Goal: Task Accomplishment & Management: Complete application form

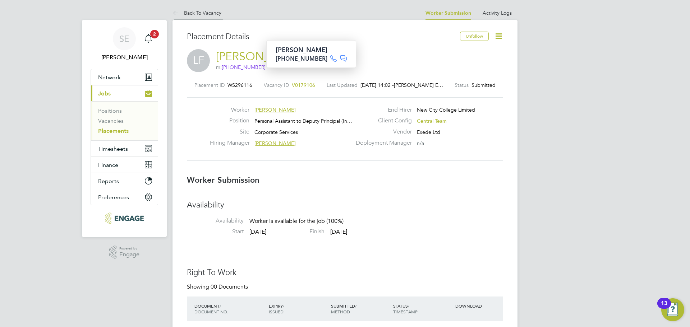
click at [194, 11] on link "Back To Vacancy" at bounding box center [196, 13] width 49 height 6
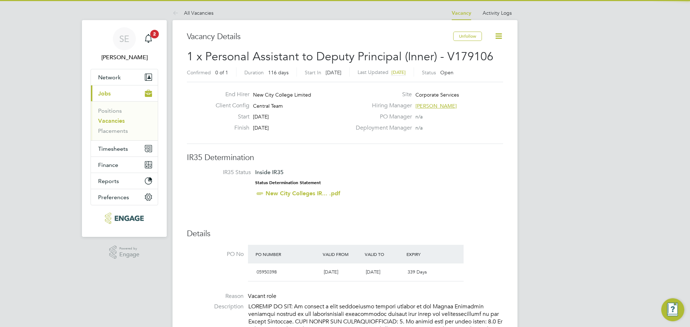
scroll to position [4, 4]
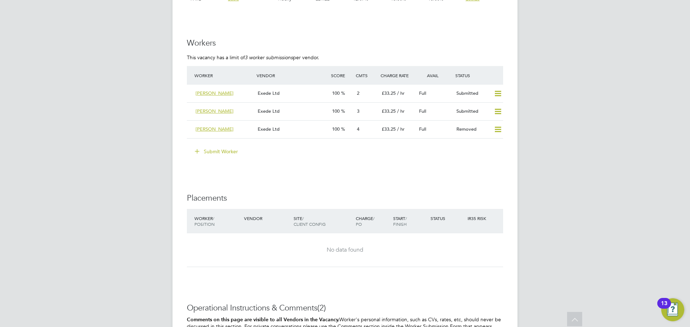
click at [216, 137] on li "Worker Vendor Score Cmts Charge Rate Avail Status [PERSON_NAME] Exede Ltd 100 2…" at bounding box center [345, 106] width 316 height 80
click at [216, 146] on button "Submit Worker" at bounding box center [217, 151] width 54 height 11
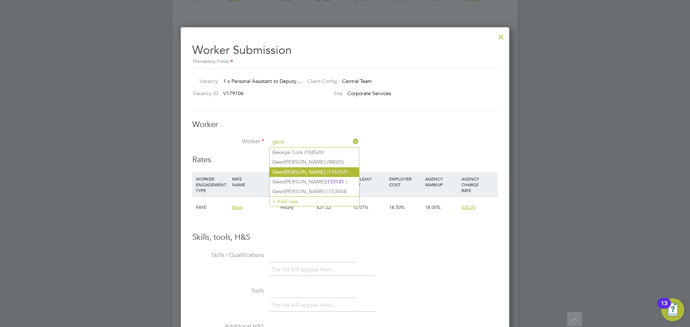
click at [292, 170] on li "Geor [PERSON_NAME] (115157)" at bounding box center [313, 172] width 89 height 10
type input "[PERSON_NAME] (115157)"
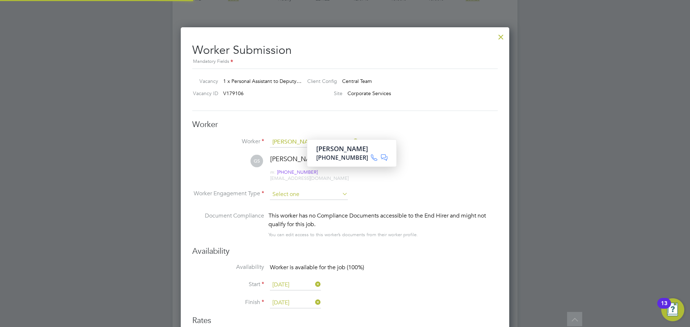
click at [284, 200] on li "Worker Engagement Type" at bounding box center [344, 200] width 305 height 22
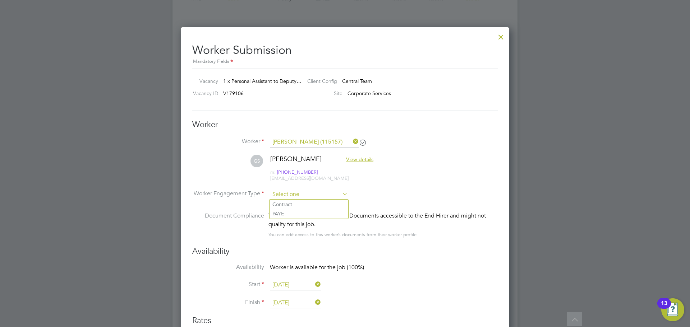
click at [288, 195] on input at bounding box center [309, 194] width 78 height 11
click at [274, 212] on li "PAYE" at bounding box center [308, 213] width 79 height 9
type input "PAYE"
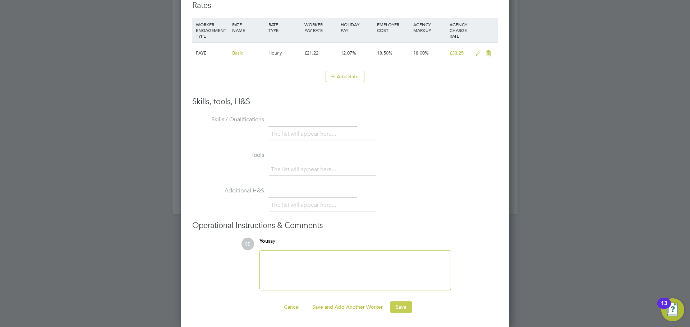
click at [392, 310] on button "Save" at bounding box center [401, 306] width 22 height 11
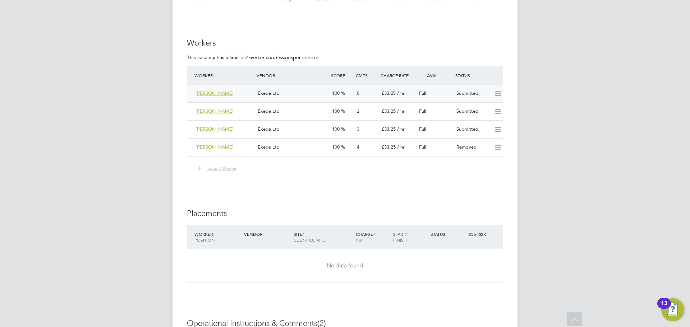
click at [297, 88] on div "Exede Ltd" at bounding box center [292, 94] width 74 height 12
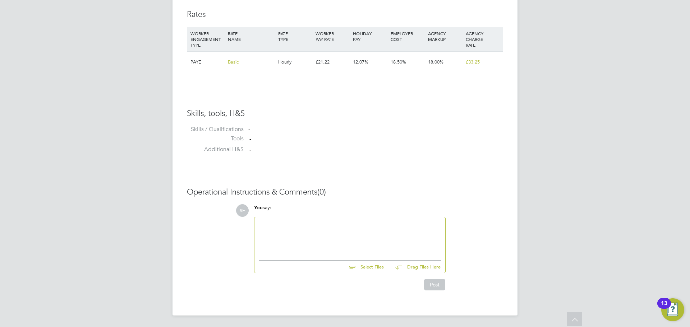
click at [277, 245] on div at bounding box center [350, 237] width 182 height 31
paste div "To enrich screen reader interactions, please activate Accessibility in Grammarl…"
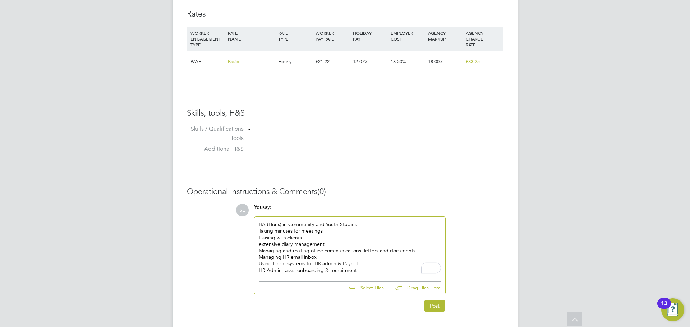
click at [344, 246] on div "extensive diary management" at bounding box center [350, 244] width 182 height 6
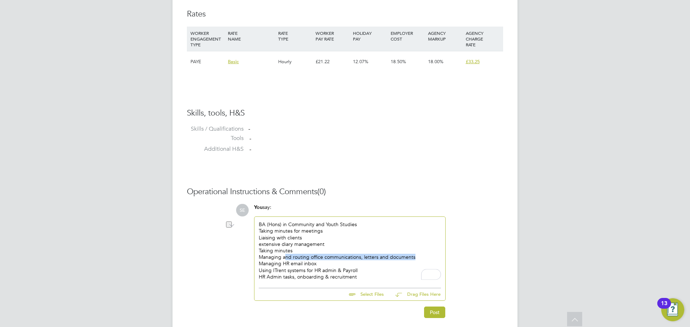
drag, startPoint x: 421, startPoint y: 254, endPoint x: 285, endPoint y: 256, distance: 135.5
click at [285, 256] on div "Managing and routing office communications, letters and documents" at bounding box center [350, 257] width 182 height 6
click at [301, 266] on div "Managing HR email inbox" at bounding box center [350, 263] width 182 height 6
drag, startPoint x: 330, startPoint y: 266, endPoint x: 283, endPoint y: 263, distance: 46.8
click at [283, 263] on div "Managing HR email inbox" at bounding box center [350, 263] width 182 height 6
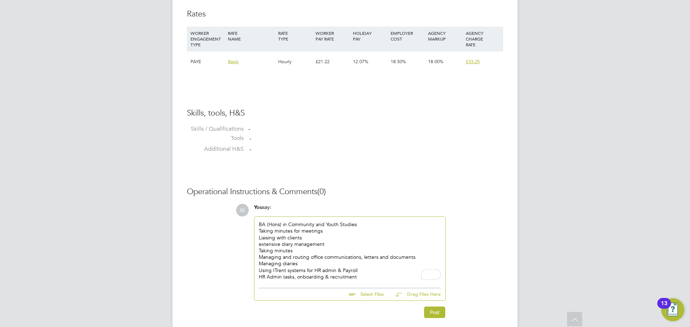
click at [306, 246] on div "extensive diary management" at bounding box center [350, 244] width 182 height 6
click at [310, 248] on div "BA (Hons) in Community and Youth Studies Taking minutes for meetings Liaising w…" at bounding box center [350, 250] width 182 height 59
click at [311, 251] on div "Taking minutes" at bounding box center [350, 251] width 182 height 6
click at [365, 225] on div "BA (Hons) in Community and Youth Studies" at bounding box center [350, 224] width 182 height 6
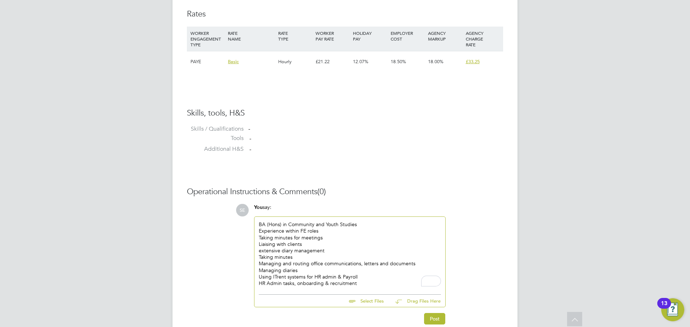
click at [300, 258] on div "Taking minutes" at bounding box center [350, 257] width 182 height 6
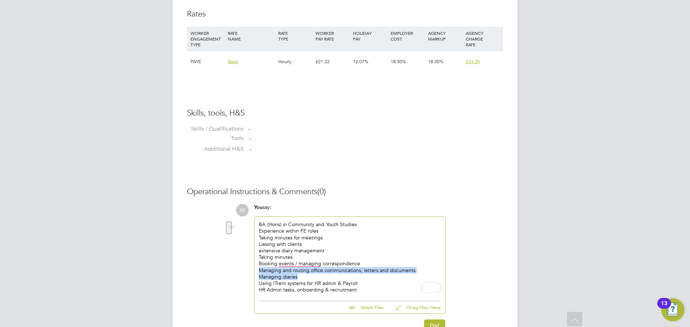
drag, startPoint x: 299, startPoint y: 277, endPoint x: 254, endPoint y: 273, distance: 45.5
click at [254, 273] on div "You say: BA (Hons) in Community and Youth Studies Experience within FE roles Ta…" at bounding box center [349, 259] width 199 height 110
drag, startPoint x: 270, startPoint y: 275, endPoint x: 274, endPoint y: 275, distance: 4.0
click at [271, 275] on div "Managing diaries" at bounding box center [350, 277] width 182 height 6
click at [294, 275] on div "Managing diaries" at bounding box center [350, 277] width 182 height 6
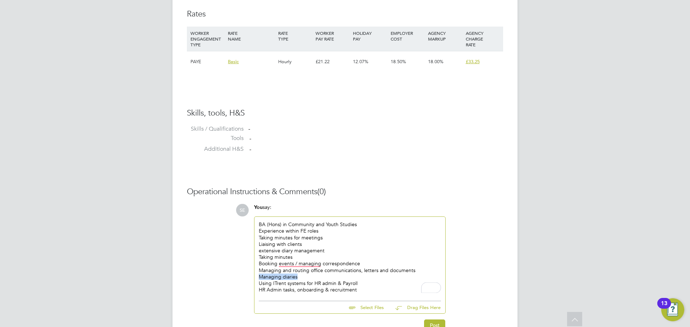
drag, startPoint x: 297, startPoint y: 280, endPoint x: 259, endPoint y: 277, distance: 38.5
click at [259, 277] on div "Managing diaries" at bounding box center [350, 277] width 182 height 6
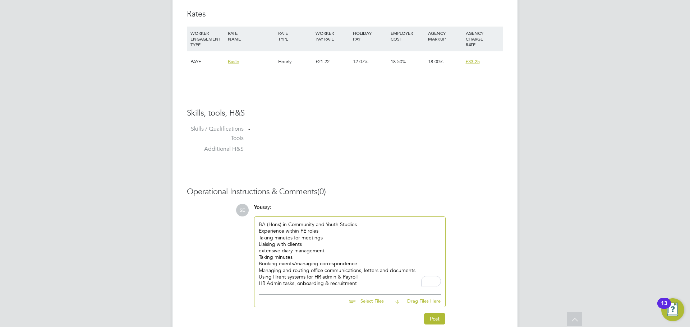
click at [262, 250] on div "extensive diary management" at bounding box center [350, 251] width 182 height 6
click at [275, 285] on div "HR Admin tasks, onboarding & recruitment" at bounding box center [350, 283] width 182 height 6
click at [357, 287] on div "HR Admin tasks, onboarding & recruitment" at bounding box center [350, 283] width 182 height 6
click at [363, 278] on div "Using ITrent systems for HR admin & Payroll" at bounding box center [350, 277] width 182 height 6
click at [364, 227] on div "BA (Hons) in Community and Youth Studies" at bounding box center [350, 224] width 182 height 6
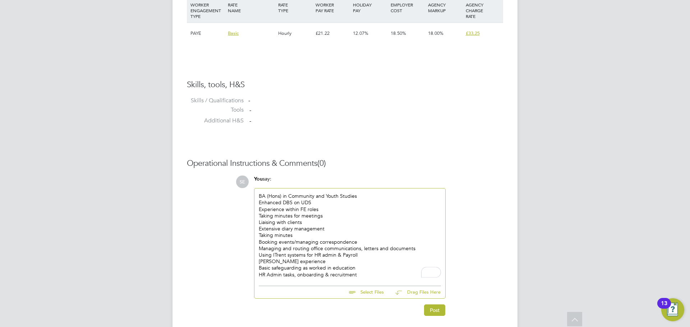
scroll to position [545, 0]
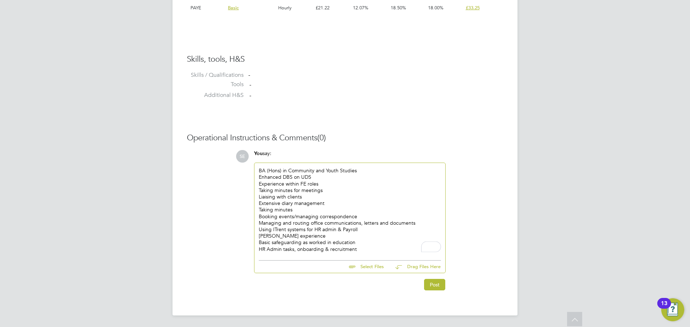
click at [423, 285] on div "Post" at bounding box center [349, 284] width 191 height 11
click at [425, 284] on button "Post" at bounding box center [434, 284] width 21 height 11
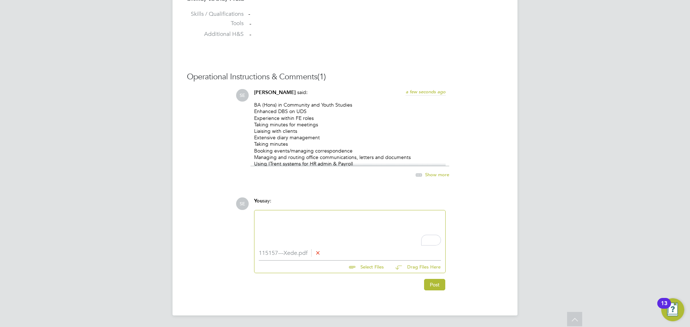
scroll to position [606, 0]
drag, startPoint x: 439, startPoint y: 283, endPoint x: 388, endPoint y: 255, distance: 58.1
click at [439, 282] on button "Post" at bounding box center [434, 284] width 21 height 11
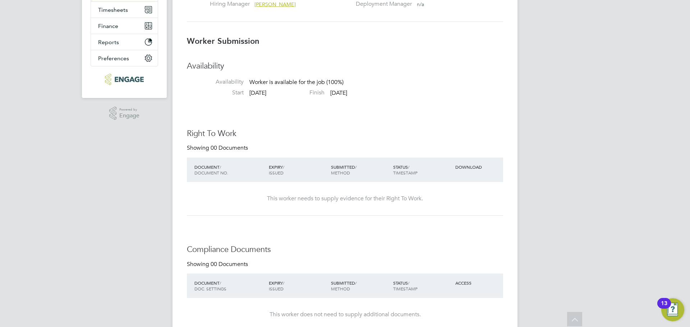
scroll to position [0, 0]
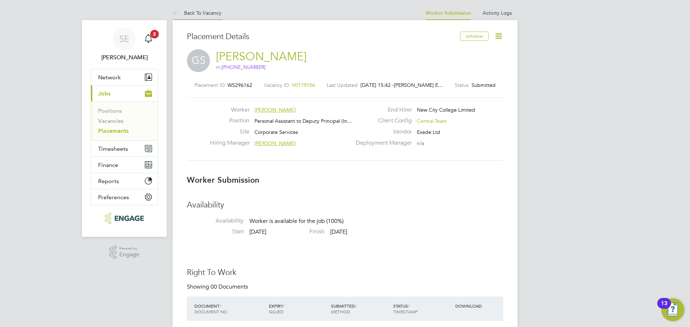
click at [204, 13] on link "Back To Vacancy" at bounding box center [196, 13] width 49 height 6
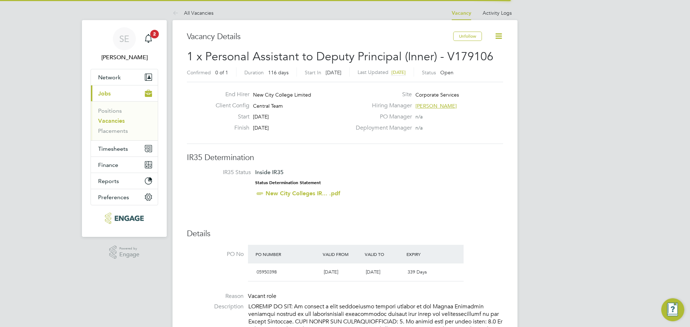
scroll to position [12, 63]
